Goal: Transaction & Acquisition: Obtain resource

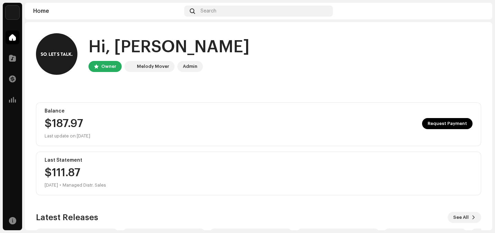
click at [58, 185] on div "[DATE]" at bounding box center [51, 185] width 13 height 8
click at [14, 78] on span at bounding box center [12, 79] width 7 height 6
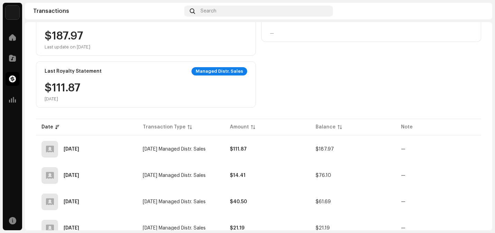
scroll to position [104, 0]
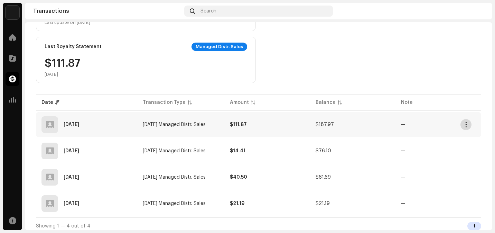
click at [467, 123] on span "button" at bounding box center [465, 125] width 5 height 6
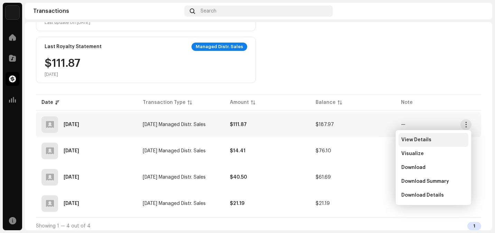
click at [427, 137] on span "View Details" at bounding box center [416, 140] width 30 height 6
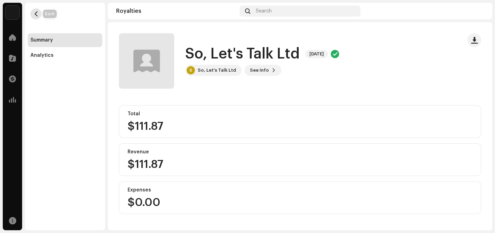
click at [36, 16] on span "button" at bounding box center [36, 14] width 5 height 6
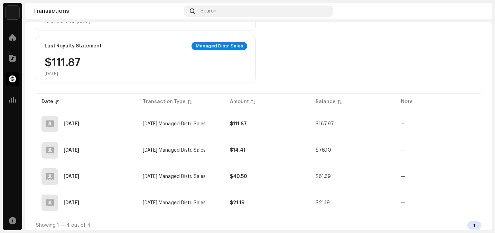
scroll to position [107, 0]
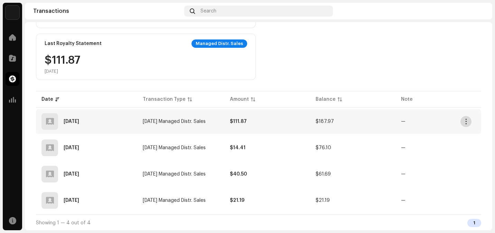
click at [468, 119] on span "button" at bounding box center [465, 122] width 5 height 6
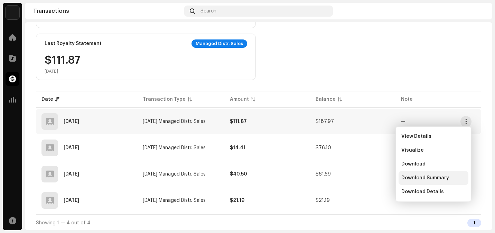
click at [418, 176] on span "Download Summary" at bounding box center [425, 178] width 48 height 6
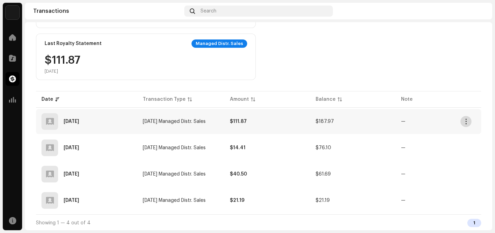
click at [466, 119] on span "button" at bounding box center [465, 122] width 5 height 6
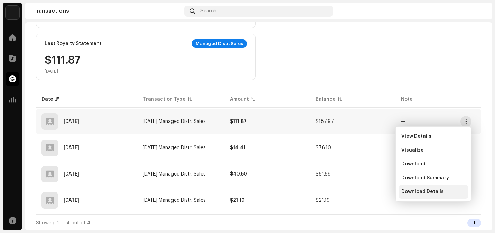
click at [428, 190] on span "Download Details" at bounding box center [422, 192] width 43 height 6
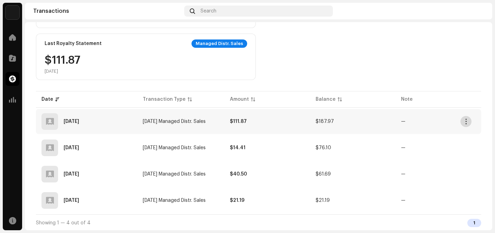
click at [469, 121] on button "button" at bounding box center [465, 121] width 11 height 11
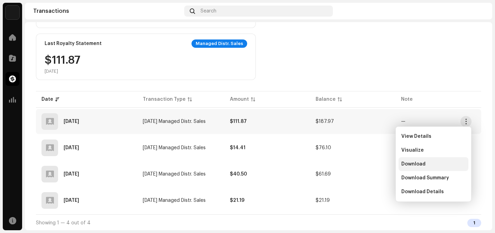
click at [424, 162] on span "Download" at bounding box center [413, 164] width 24 height 6
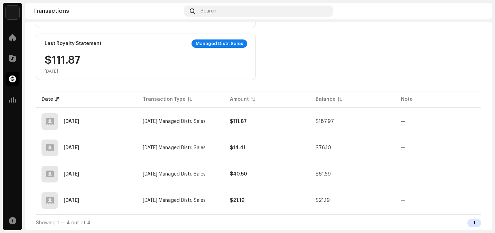
click at [294, 60] on div "Account Balance $187.97 Last update on [DATE] Last Account Activity — Last Roya…" at bounding box center [258, 31] width 445 height 98
